Goal: Navigation & Orientation: Find specific page/section

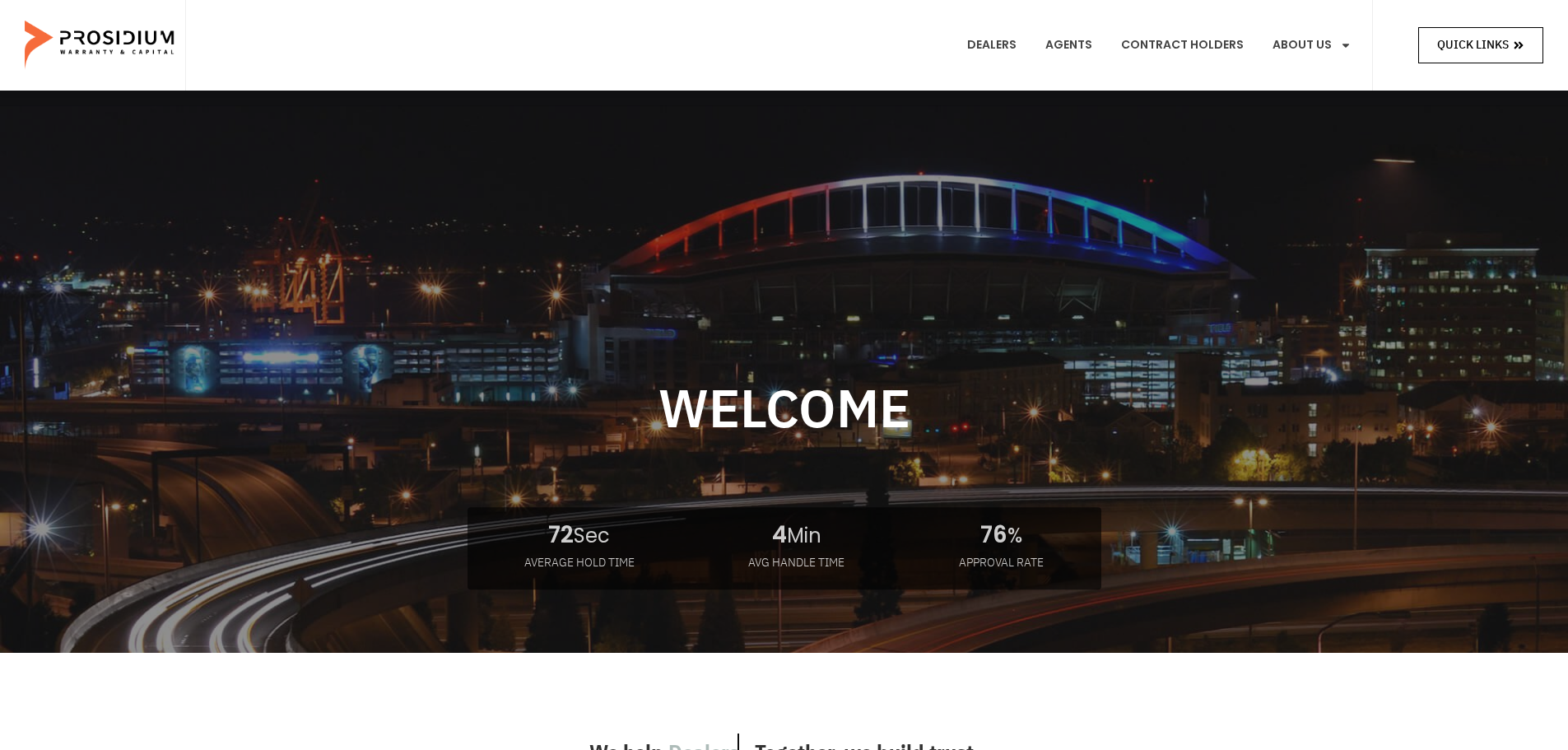
click at [1486, 41] on span "Quick Links" at bounding box center [1472, 45] width 72 height 20
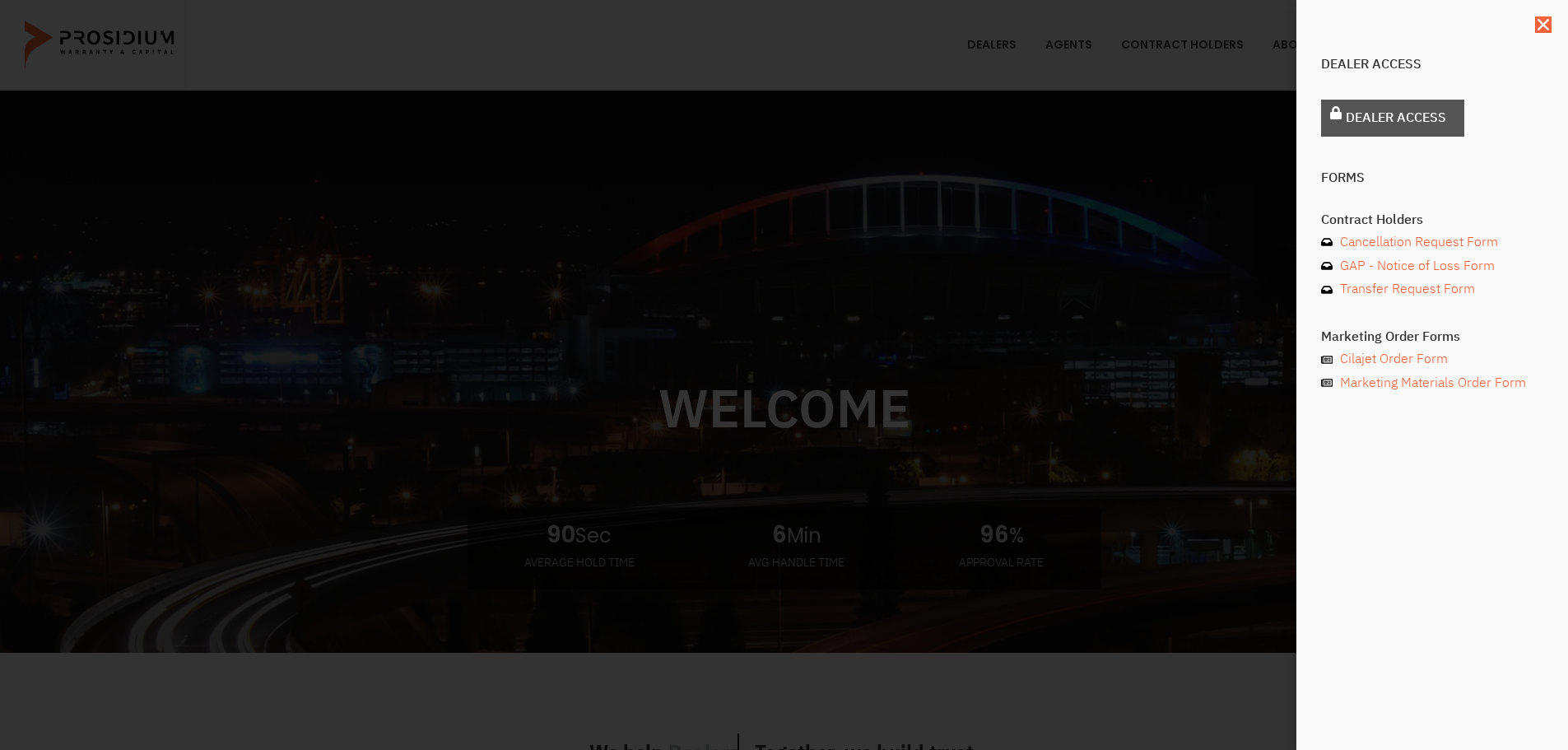
click at [1380, 120] on span "Dealer Access" at bounding box center [1395, 118] width 100 height 24
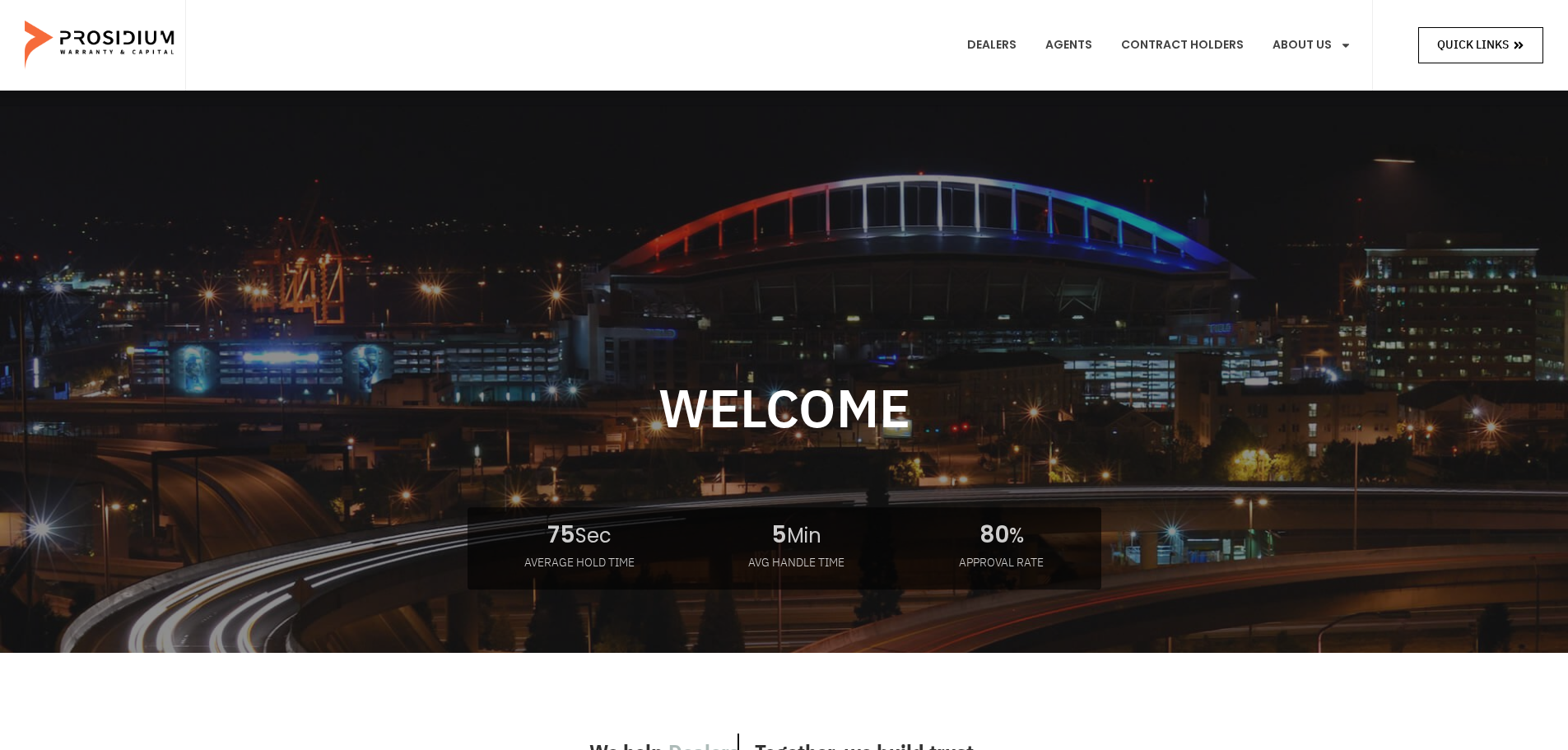
click at [1475, 50] on span "Quick Links" at bounding box center [1472, 45] width 72 height 20
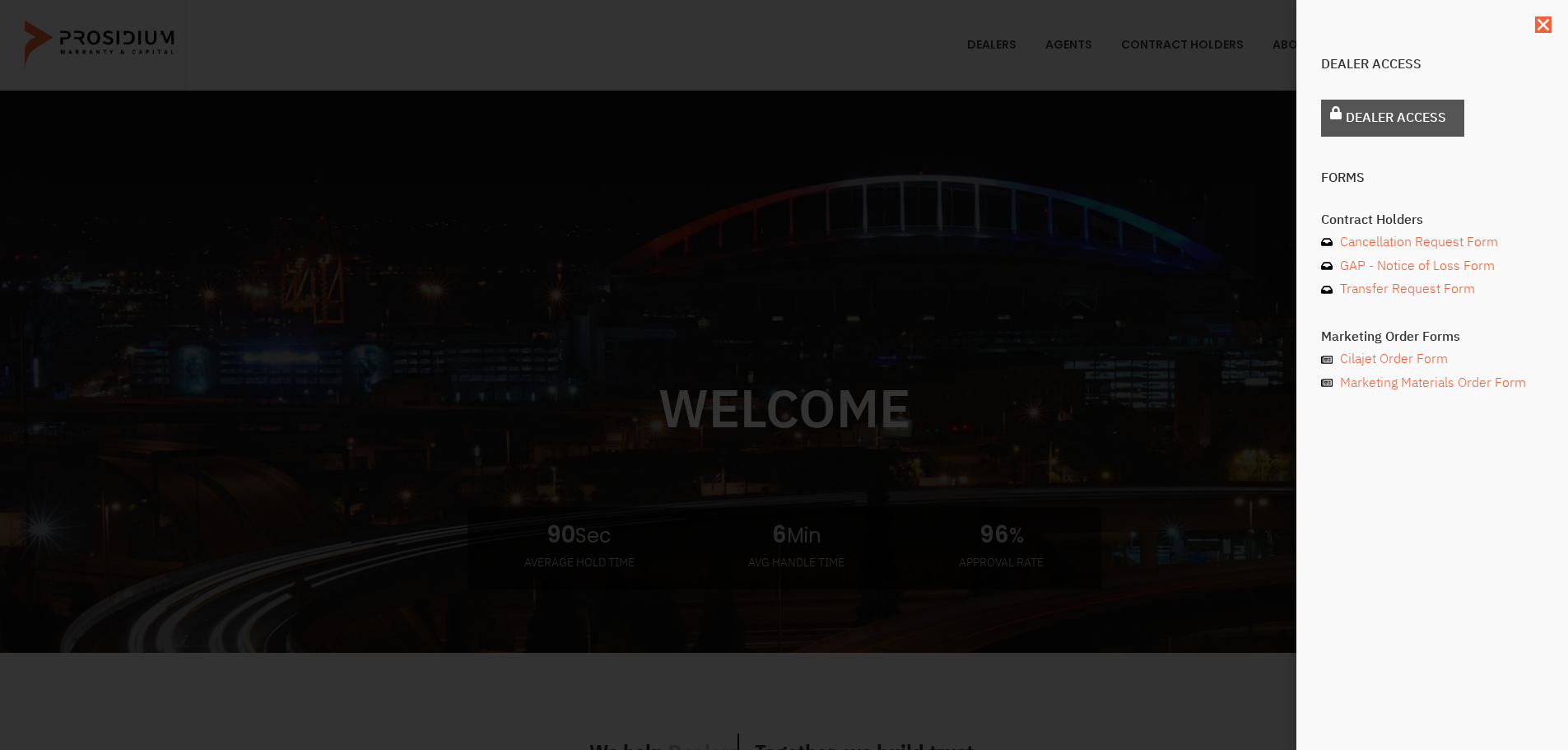
click at [1380, 120] on span "Dealer Access" at bounding box center [1395, 118] width 100 height 24
